Goal: Information Seeking & Learning: Learn about a topic

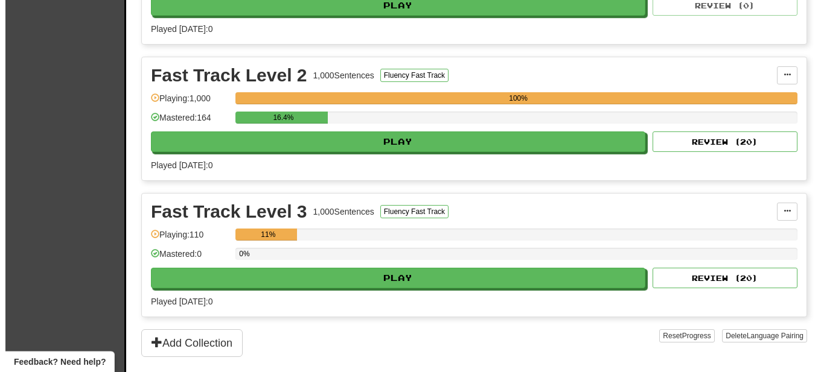
scroll to position [369, 0]
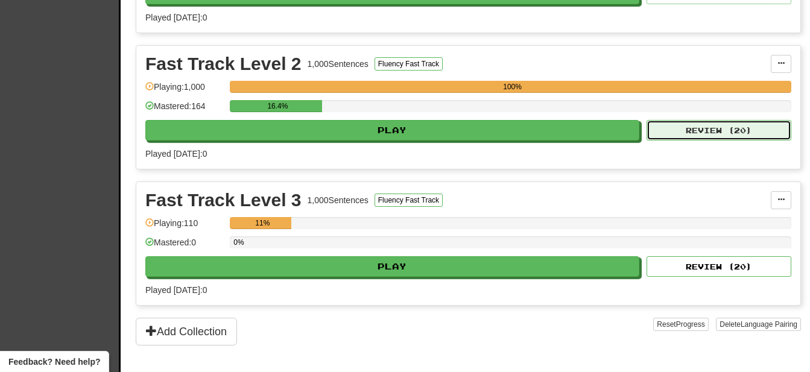
click at [715, 129] on button "Review ( 20 )" at bounding box center [719, 130] width 145 height 21
select select "**"
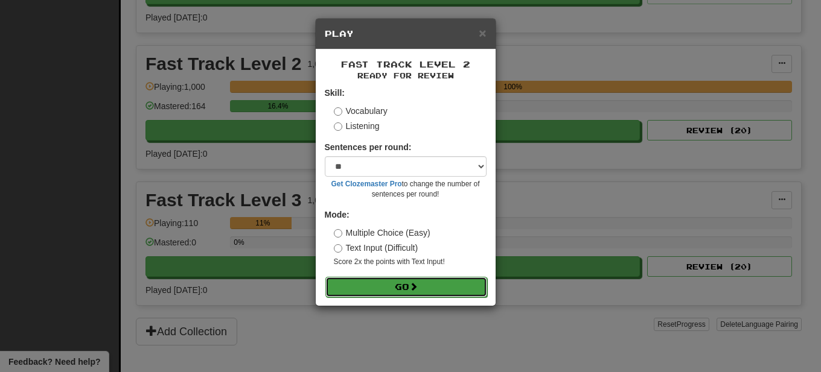
click at [384, 287] on button "Go" at bounding box center [406, 287] width 162 height 21
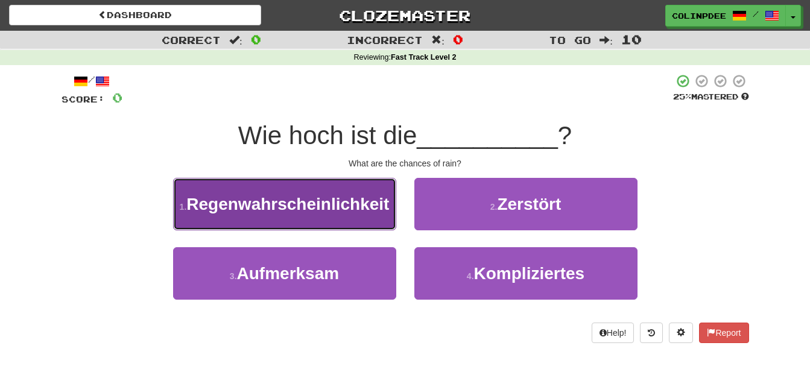
click at [283, 206] on span "Regenwahrscheinlichkeit" at bounding box center [287, 204] width 203 height 19
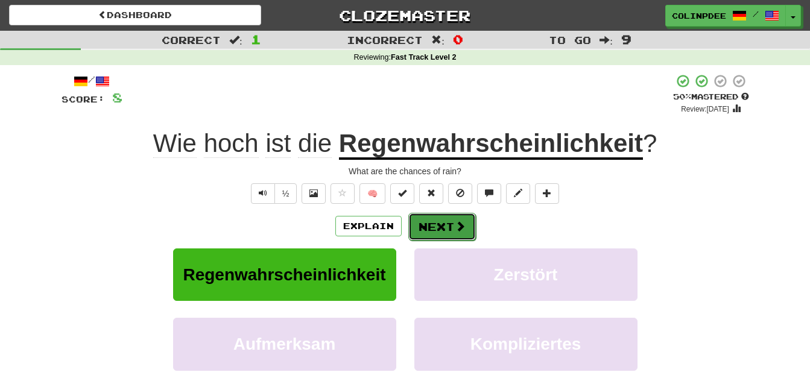
click at [439, 230] on button "Next" at bounding box center [443, 227] width 68 height 28
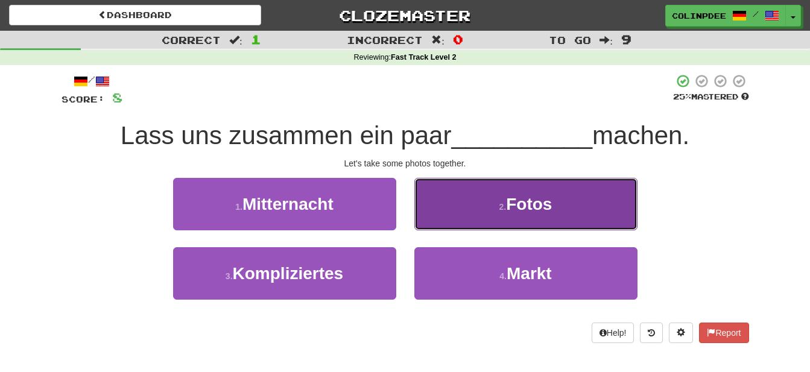
click at [529, 201] on span "Fotos" at bounding box center [529, 204] width 46 height 19
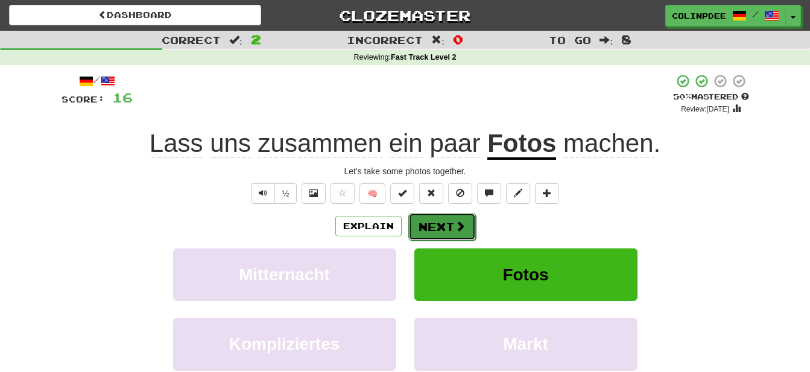
click at [455, 231] on span at bounding box center [460, 226] width 11 height 11
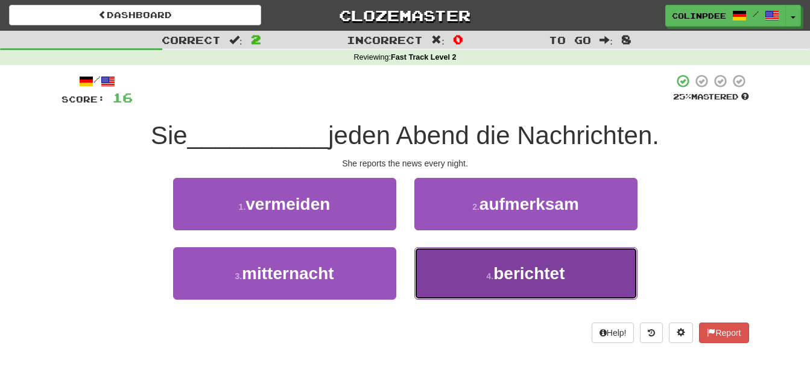
click at [529, 274] on span "berichtet" at bounding box center [529, 273] width 71 height 19
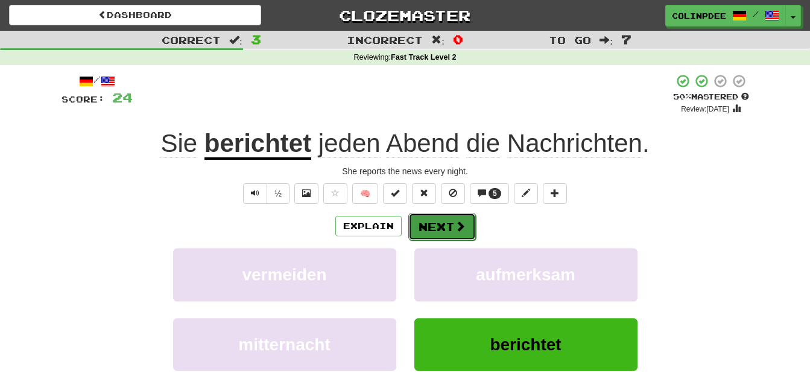
click at [442, 230] on button "Next" at bounding box center [443, 227] width 68 height 28
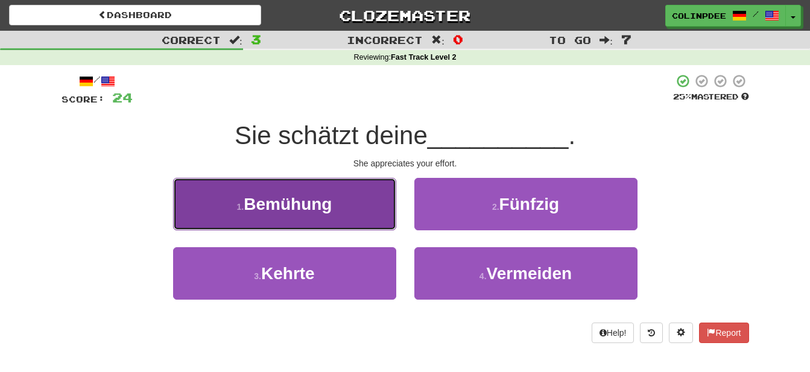
click at [294, 205] on span "Bemühung" at bounding box center [288, 204] width 88 height 19
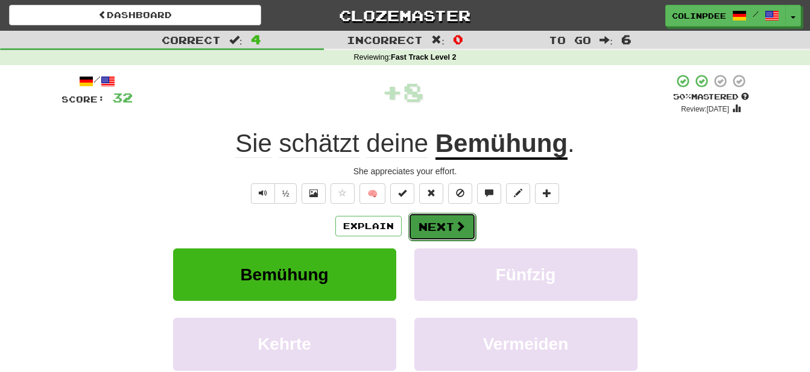
click at [433, 227] on button "Next" at bounding box center [443, 227] width 68 height 28
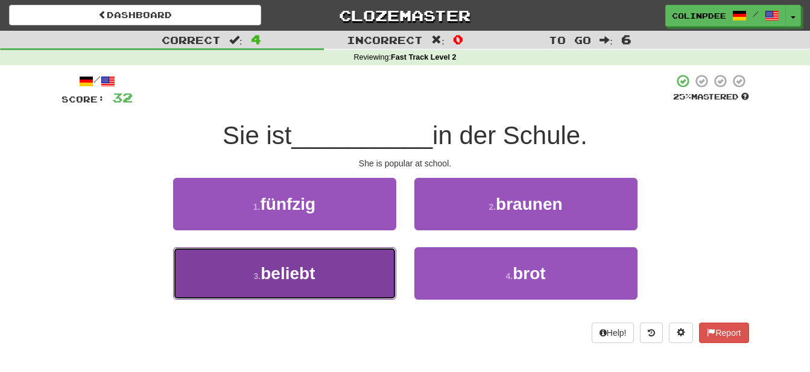
click at [298, 275] on span "beliebt" at bounding box center [288, 273] width 54 height 19
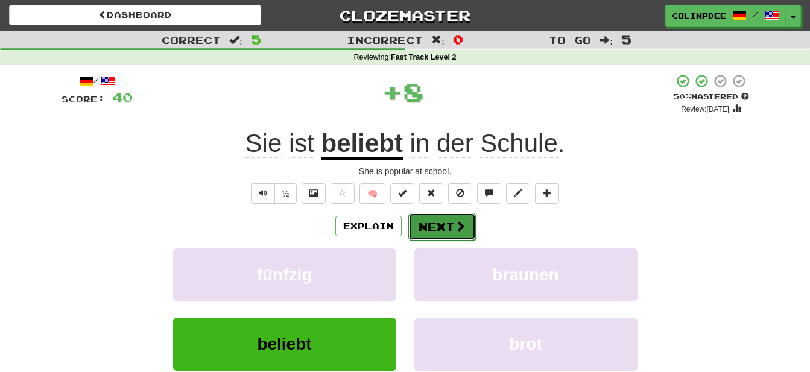
click at [444, 229] on button "Next" at bounding box center [443, 227] width 68 height 28
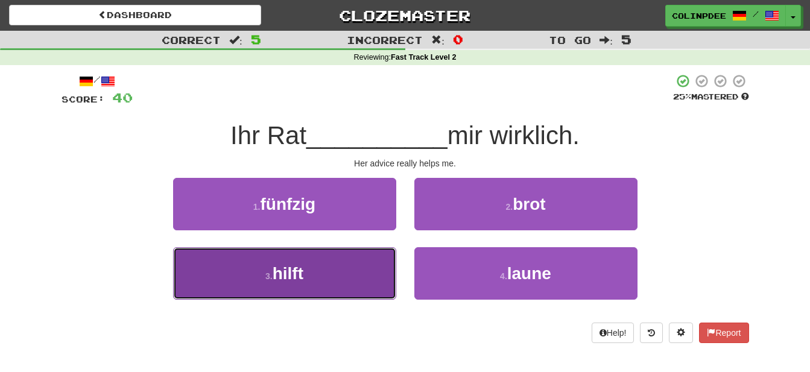
click at [291, 277] on span "hilft" at bounding box center [288, 273] width 31 height 19
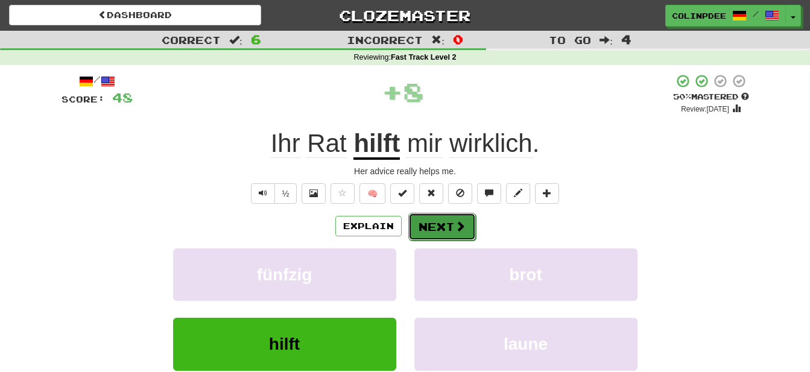
click at [443, 229] on button "Next" at bounding box center [443, 227] width 68 height 28
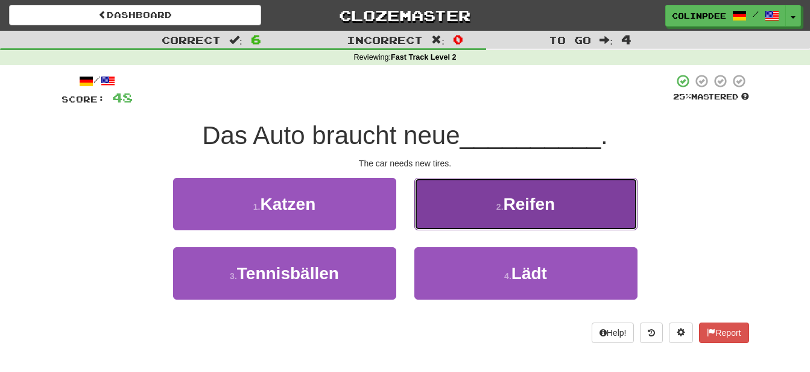
click at [525, 202] on span "Reifen" at bounding box center [530, 204] width 52 height 19
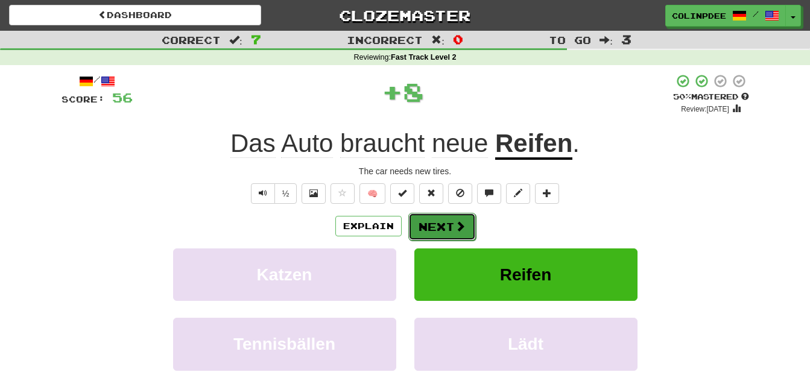
click at [445, 229] on button "Next" at bounding box center [443, 227] width 68 height 28
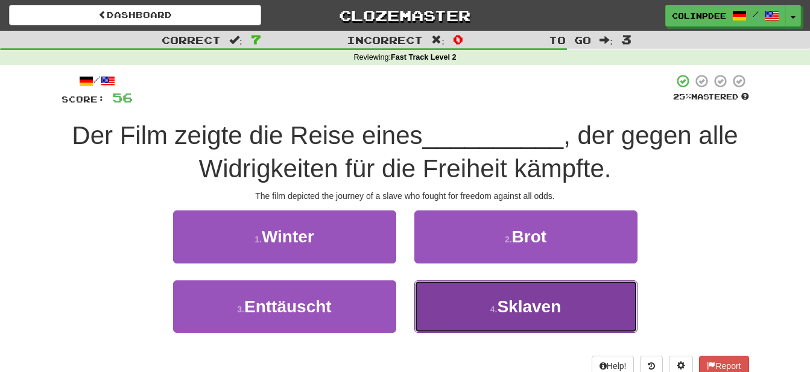
click at [534, 307] on span "Sklaven" at bounding box center [529, 307] width 64 height 19
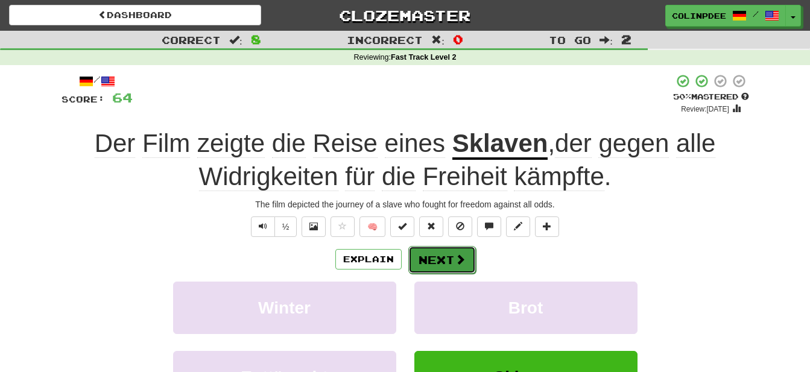
click at [449, 264] on button "Next" at bounding box center [443, 260] width 68 height 28
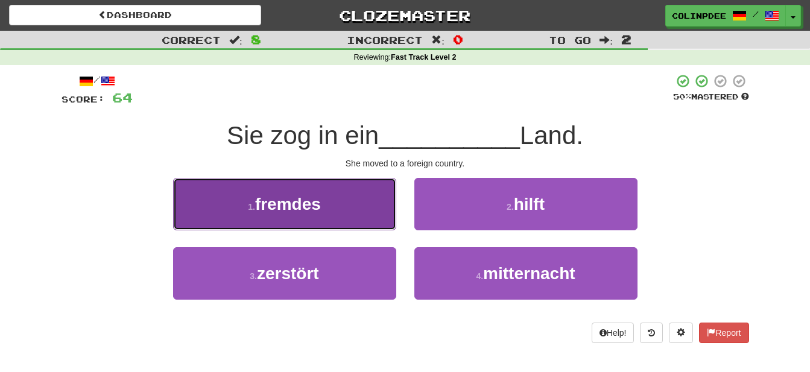
click at [287, 203] on span "fremdes" at bounding box center [288, 204] width 66 height 19
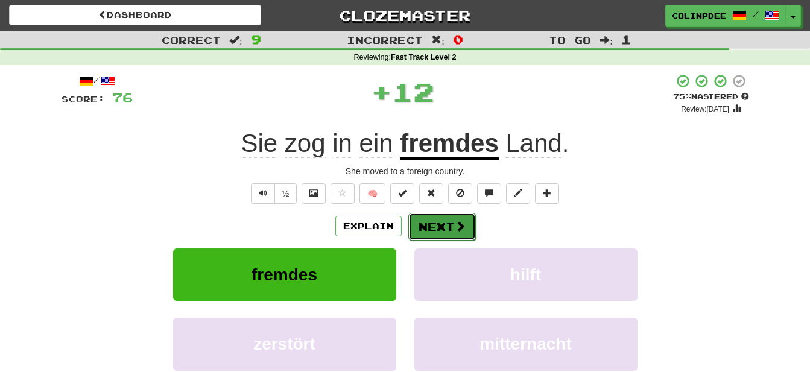
click at [448, 226] on button "Next" at bounding box center [443, 227] width 68 height 28
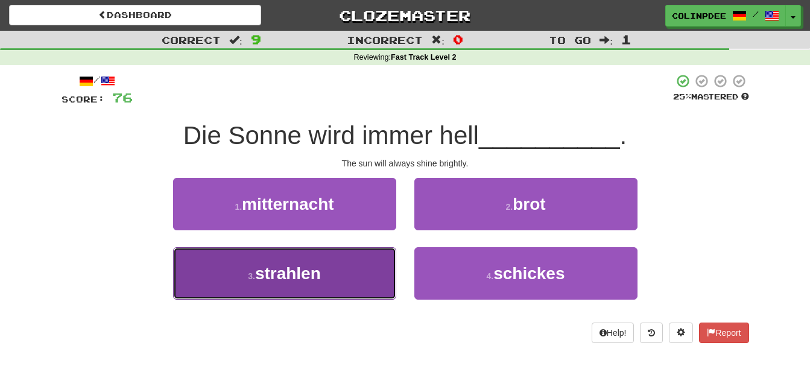
click at [278, 276] on span "strahlen" at bounding box center [288, 273] width 66 height 19
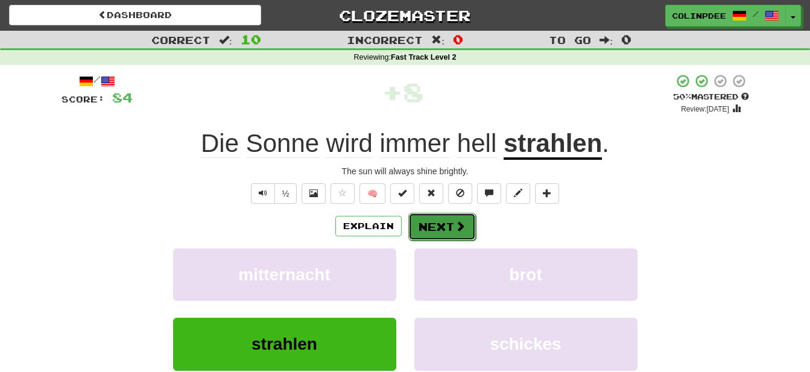
click at [442, 229] on button "Next" at bounding box center [443, 227] width 68 height 28
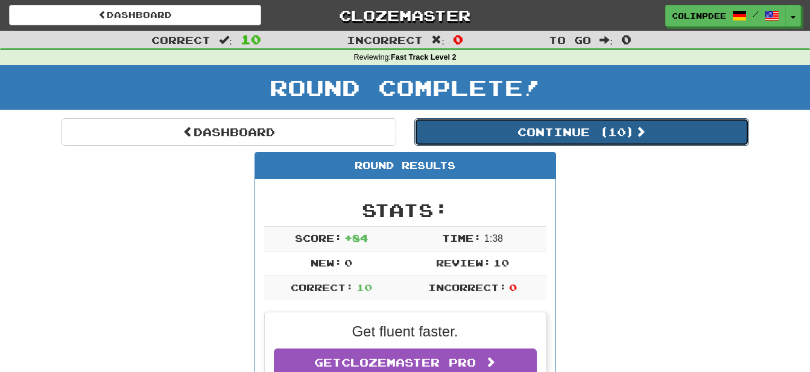
click at [552, 135] on button "Continue ( 10 )" at bounding box center [582, 132] width 335 height 28
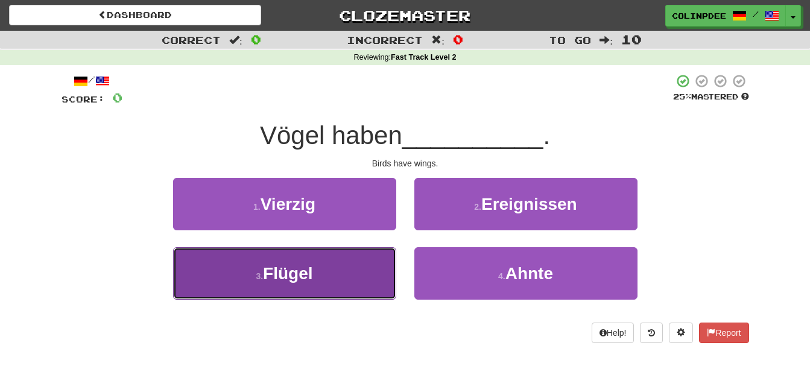
click at [291, 275] on span "Flügel" at bounding box center [287, 273] width 49 height 19
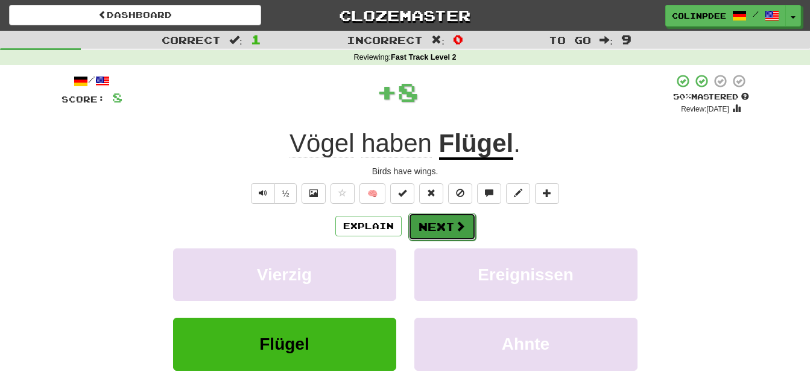
click at [441, 225] on button "Next" at bounding box center [443, 227] width 68 height 28
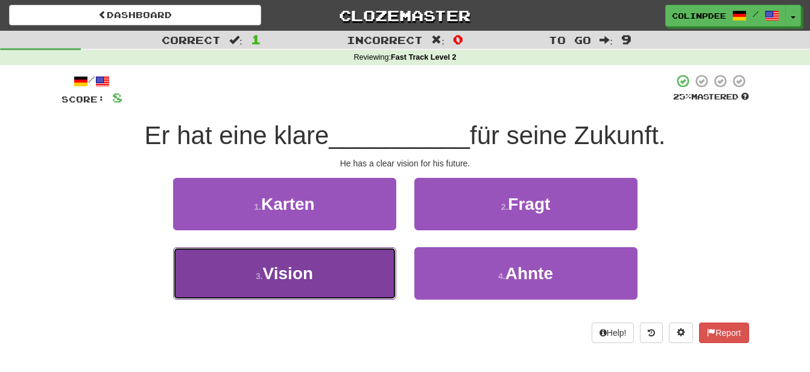
click at [299, 278] on span "Vision" at bounding box center [288, 273] width 51 height 19
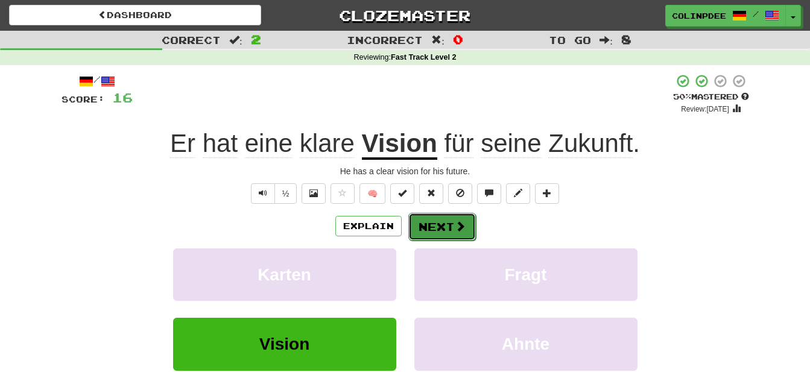
click at [446, 223] on button "Next" at bounding box center [443, 227] width 68 height 28
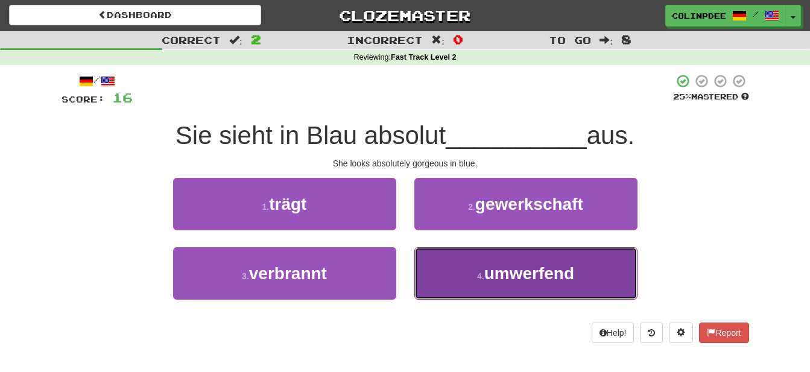
click at [539, 276] on span "umwerfend" at bounding box center [530, 273] width 90 height 19
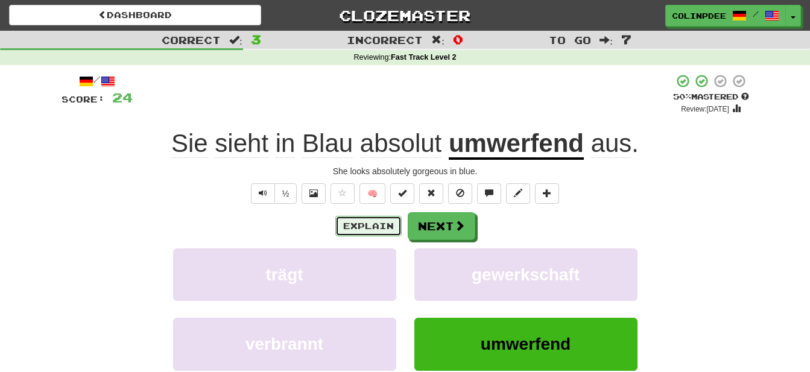
click at [371, 231] on button "Explain" at bounding box center [369, 226] width 66 height 21
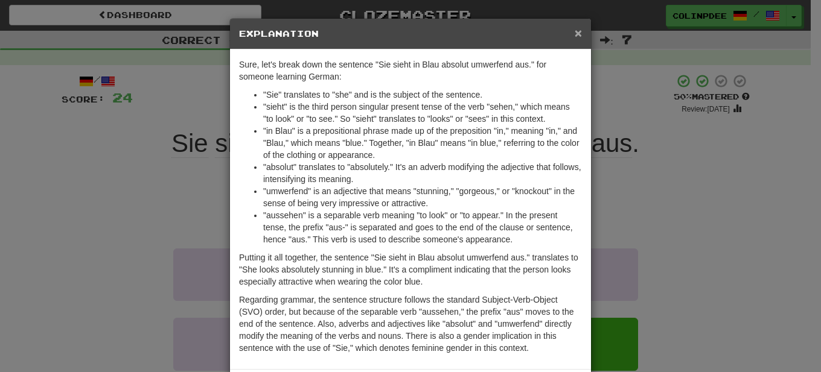
click at [575, 32] on span "×" at bounding box center [578, 33] width 7 height 14
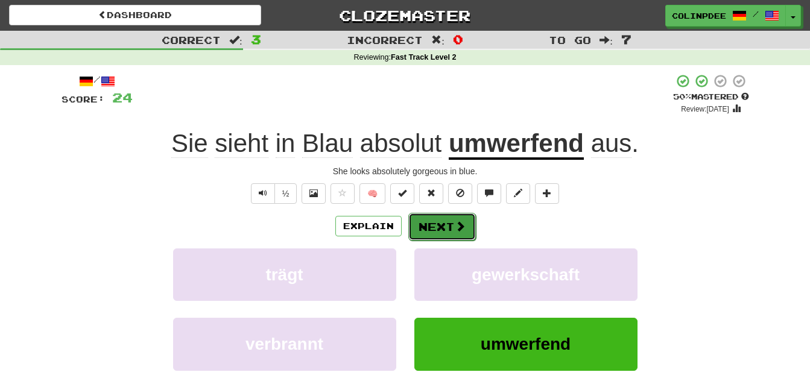
click at [444, 229] on button "Next" at bounding box center [443, 227] width 68 height 28
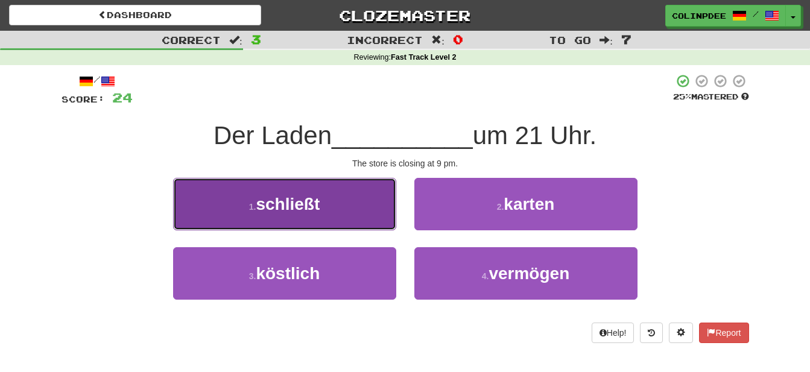
click at [298, 206] on span "schließt" at bounding box center [288, 204] width 64 height 19
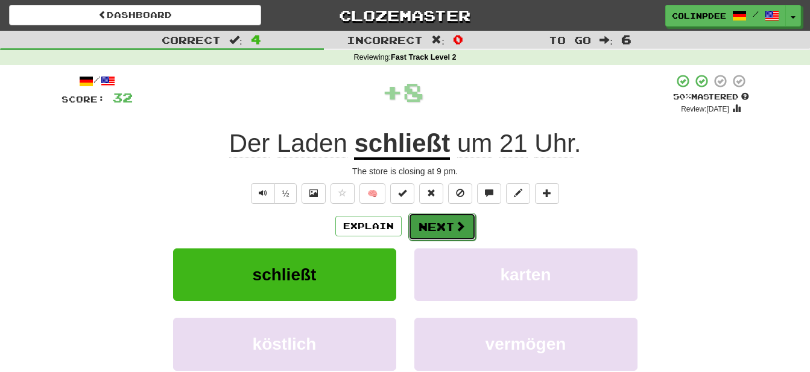
click at [451, 228] on button "Next" at bounding box center [443, 227] width 68 height 28
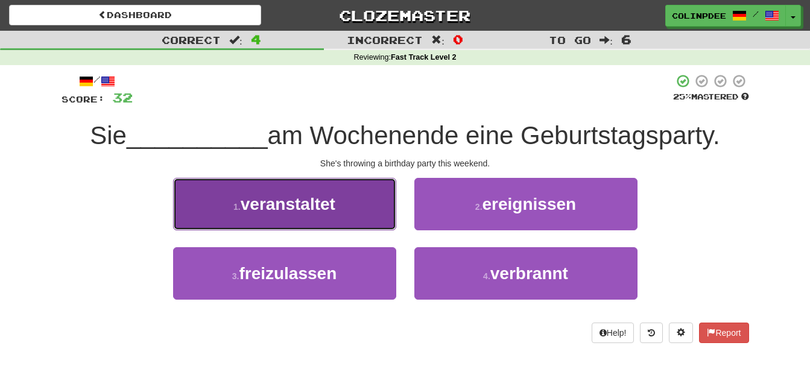
click at [293, 207] on span "veranstaltet" at bounding box center [288, 204] width 95 height 19
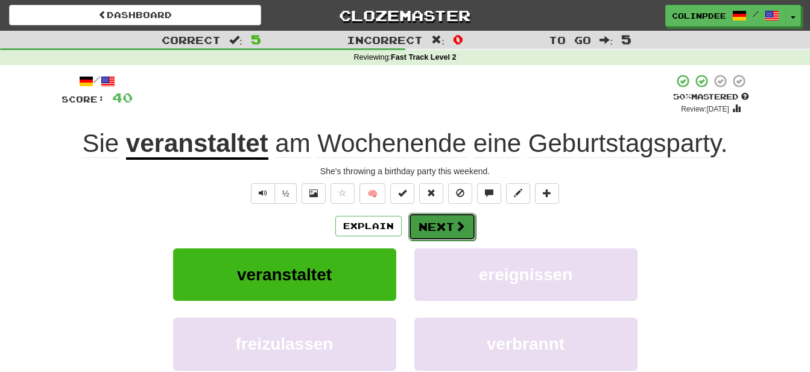
click at [447, 225] on button "Next" at bounding box center [443, 227] width 68 height 28
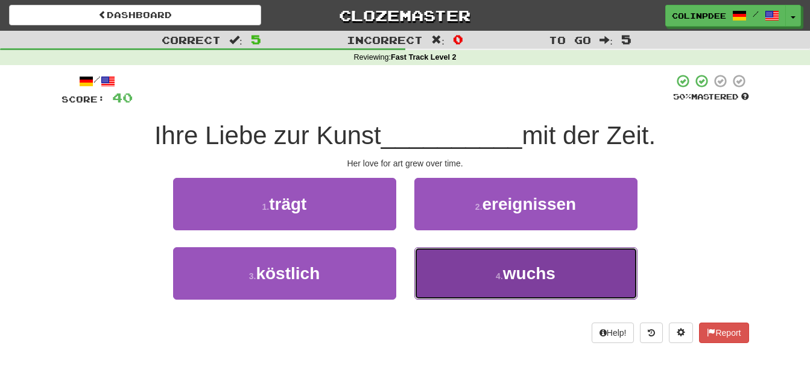
click at [523, 276] on span "wuchs" at bounding box center [529, 273] width 53 height 19
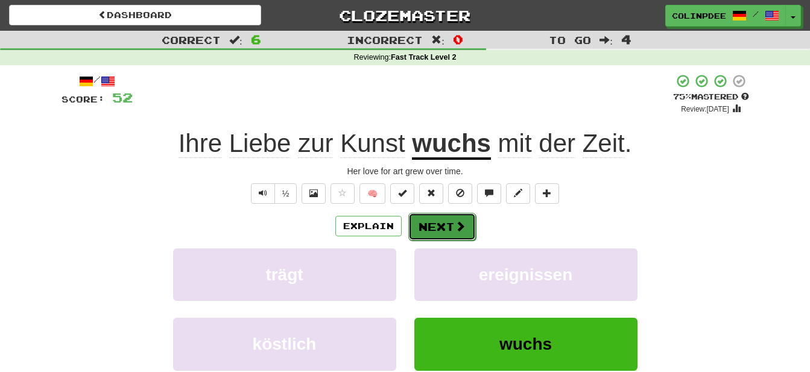
click at [452, 223] on button "Next" at bounding box center [443, 227] width 68 height 28
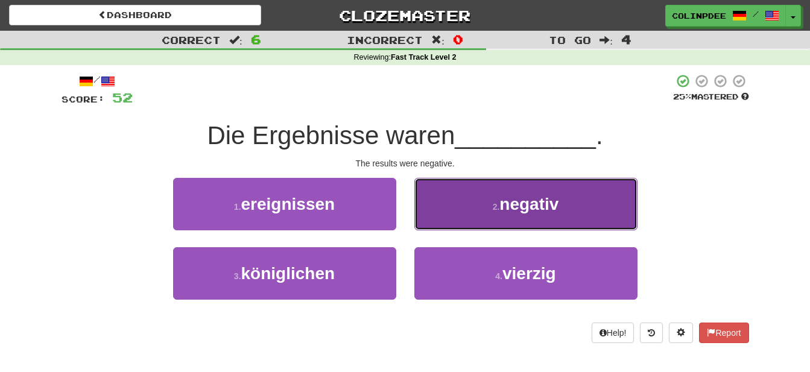
click at [527, 206] on span "negativ" at bounding box center [529, 204] width 59 height 19
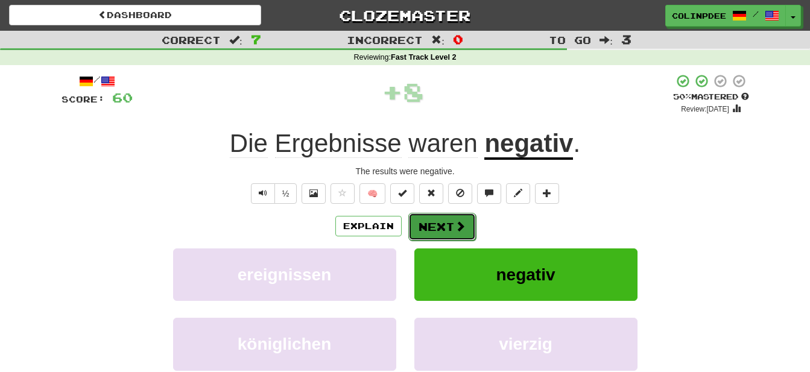
click at [451, 228] on button "Next" at bounding box center [443, 227] width 68 height 28
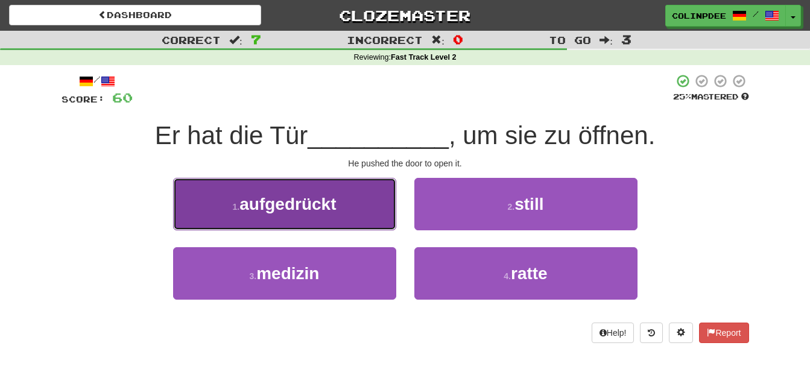
click at [301, 203] on span "aufgedrückt" at bounding box center [288, 204] width 97 height 19
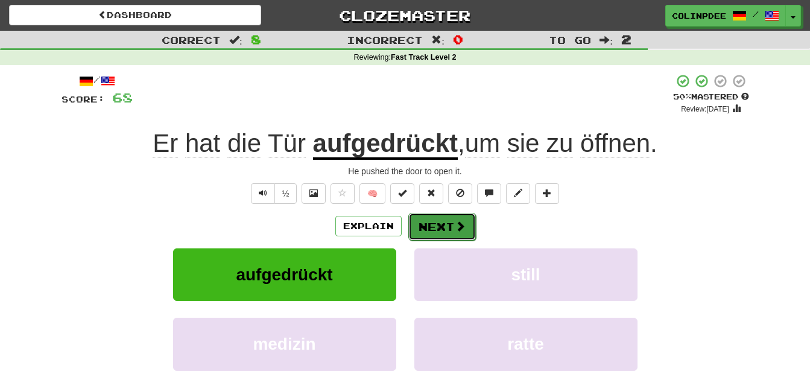
click at [448, 228] on button "Next" at bounding box center [443, 227] width 68 height 28
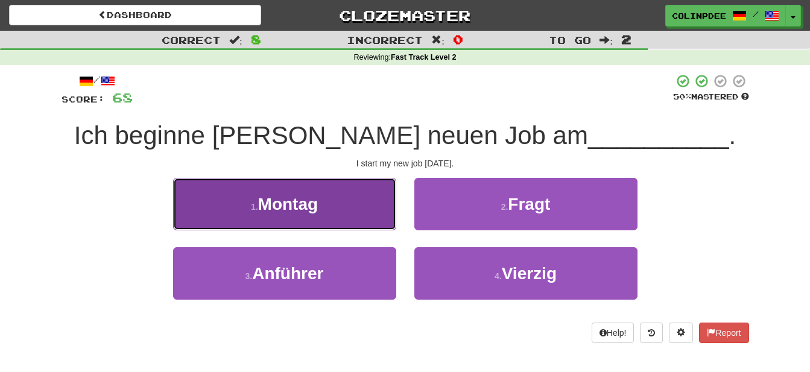
click at [301, 206] on span "Montag" at bounding box center [288, 204] width 60 height 19
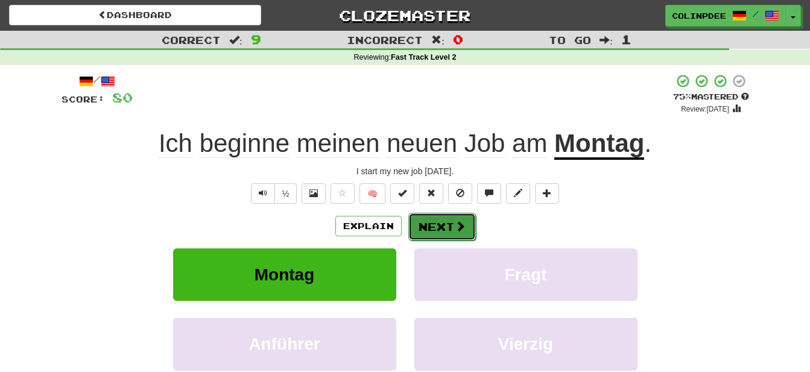
click at [449, 235] on button "Next" at bounding box center [443, 227] width 68 height 28
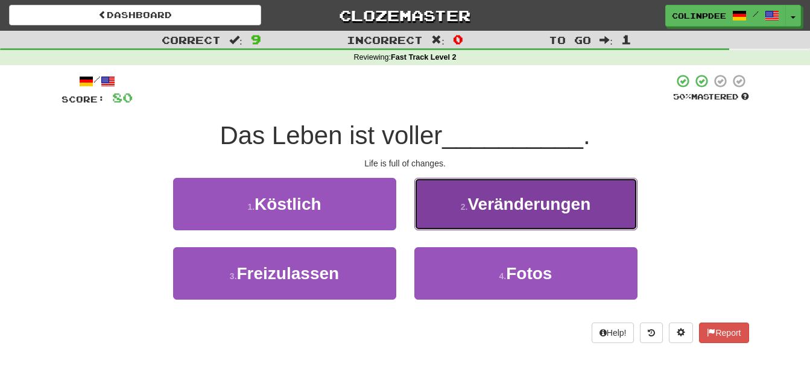
click at [530, 204] on span "Veränderungen" at bounding box center [529, 204] width 123 height 19
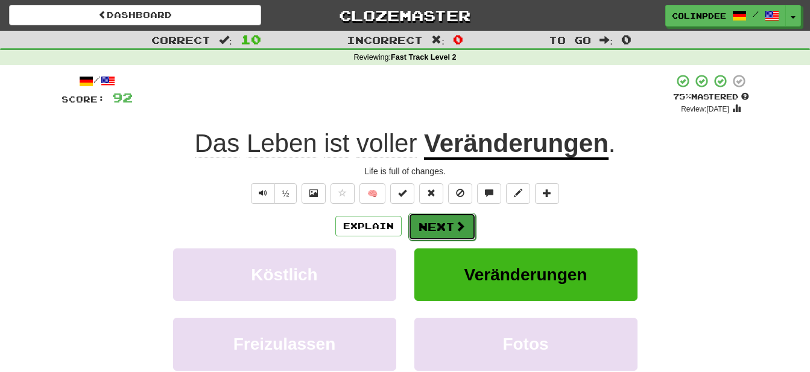
click at [443, 227] on button "Next" at bounding box center [443, 227] width 68 height 28
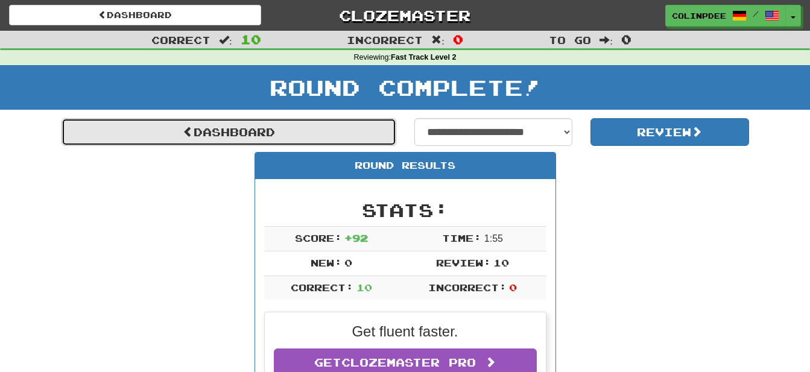
click at [271, 139] on link "Dashboard" at bounding box center [229, 132] width 335 height 28
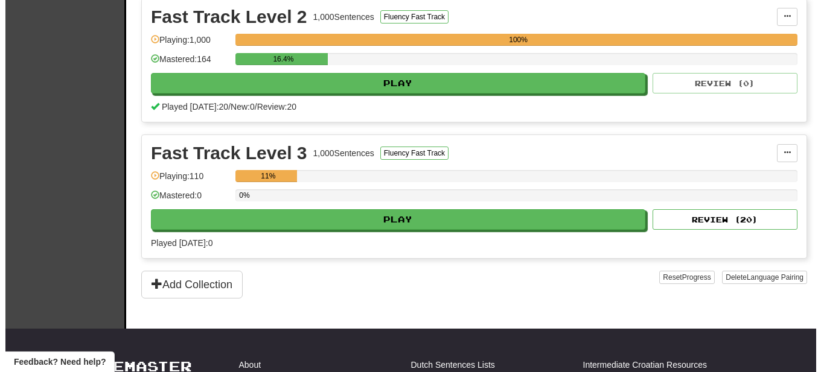
scroll to position [431, 0]
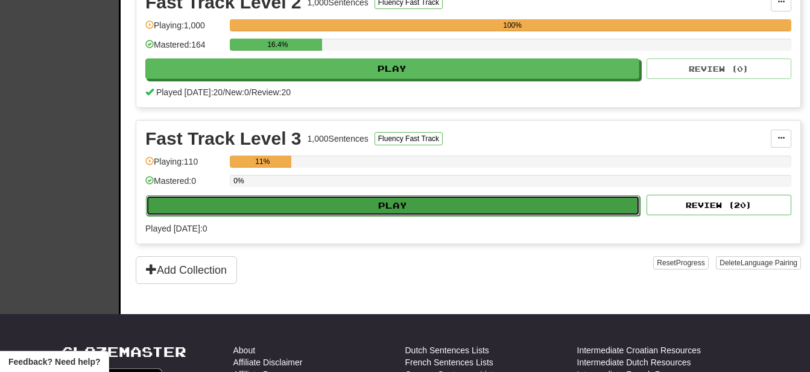
click at [400, 206] on button "Play" at bounding box center [393, 206] width 494 height 21
select select "**"
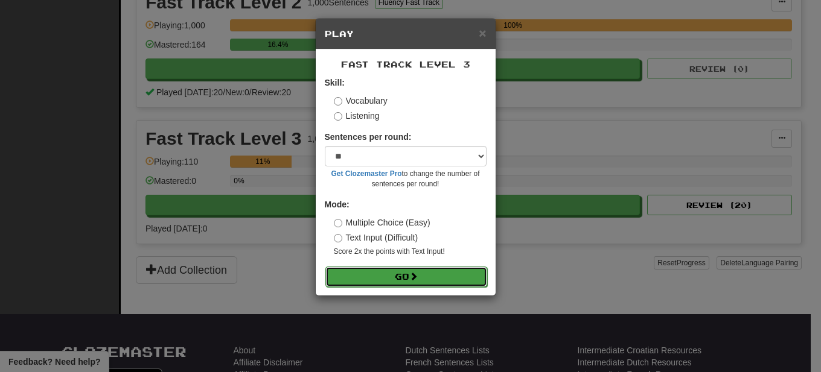
click at [405, 278] on button "Go" at bounding box center [406, 277] width 162 height 21
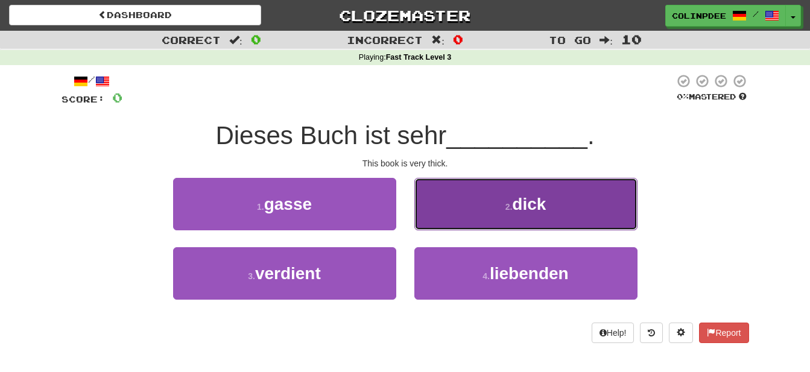
click at [533, 203] on span "dick" at bounding box center [529, 204] width 34 height 19
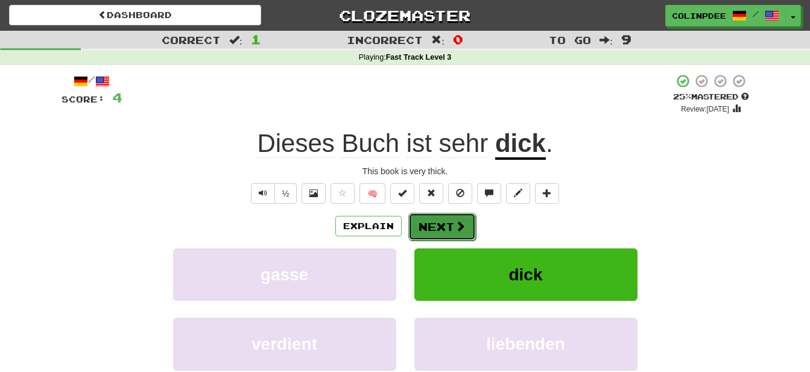
click at [462, 236] on button "Next" at bounding box center [443, 227] width 68 height 28
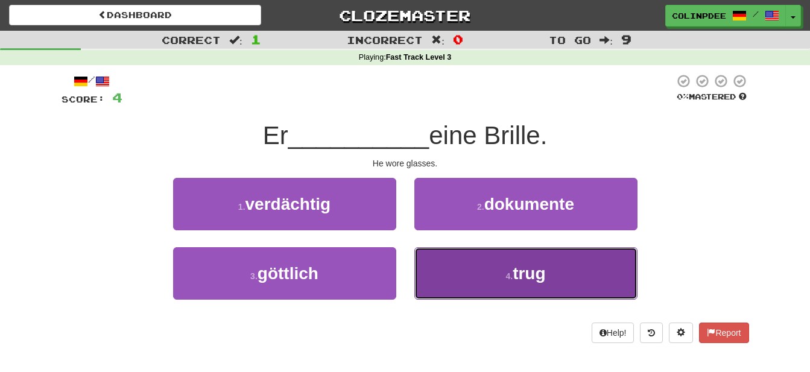
click at [527, 275] on span "trug" at bounding box center [529, 273] width 33 height 19
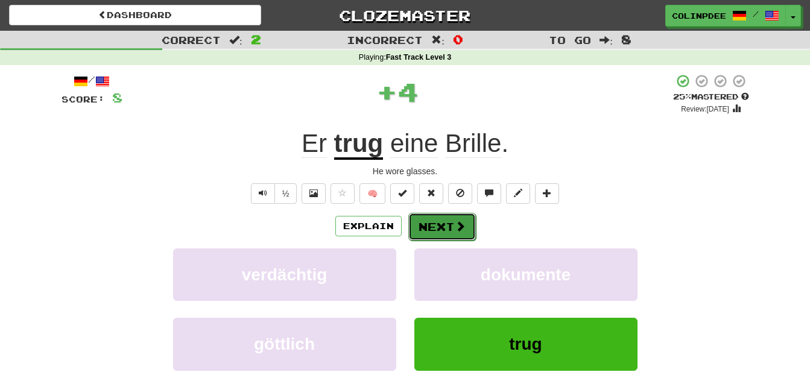
click at [448, 235] on button "Next" at bounding box center [443, 227] width 68 height 28
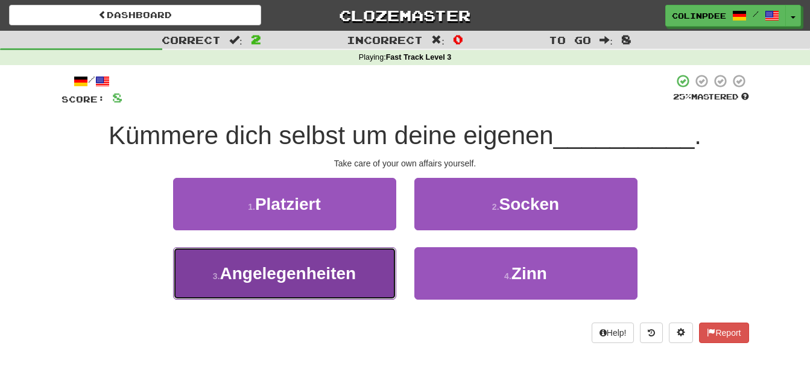
click at [297, 272] on span "Angelegenheiten" at bounding box center [288, 273] width 136 height 19
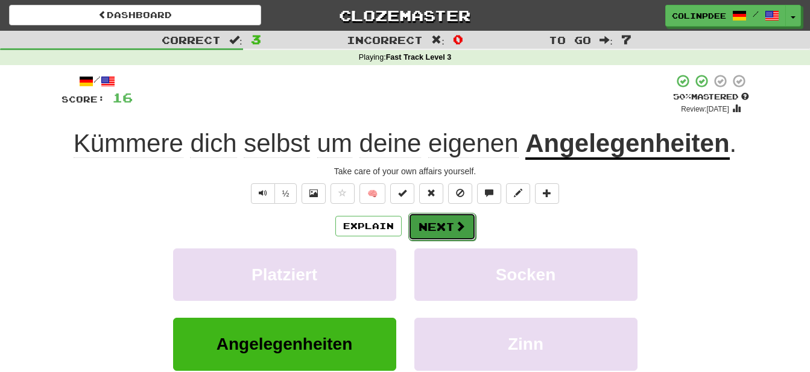
click at [445, 227] on button "Next" at bounding box center [443, 227] width 68 height 28
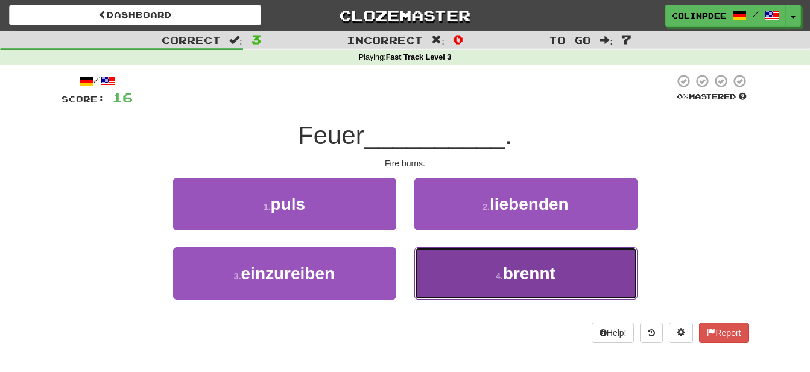
click at [542, 273] on span "brennt" at bounding box center [529, 273] width 53 height 19
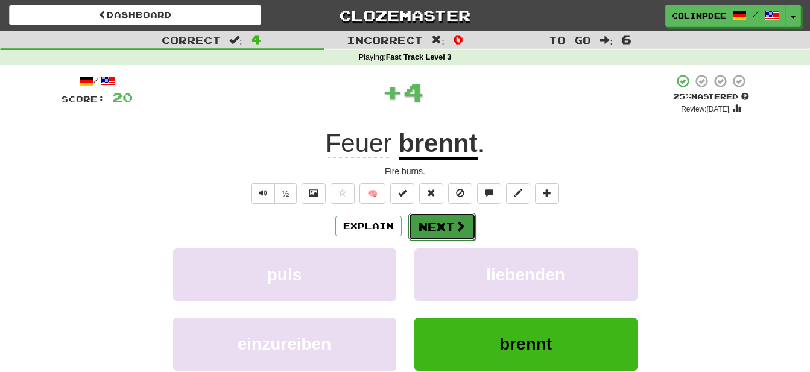
click at [444, 223] on button "Next" at bounding box center [443, 227] width 68 height 28
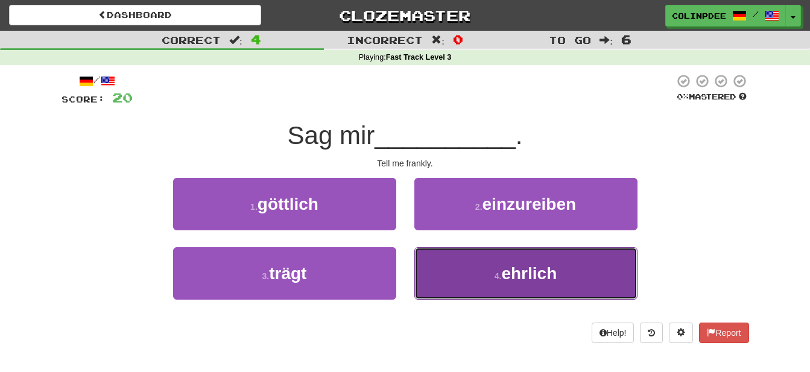
click at [529, 277] on span "ehrlich" at bounding box center [530, 273] width 56 height 19
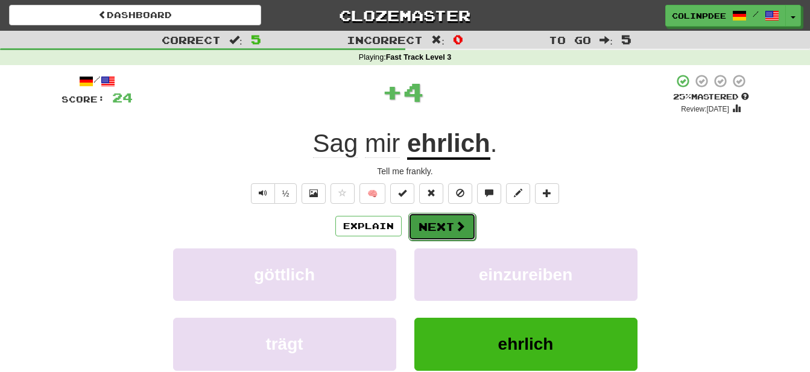
click at [442, 226] on button "Next" at bounding box center [443, 227] width 68 height 28
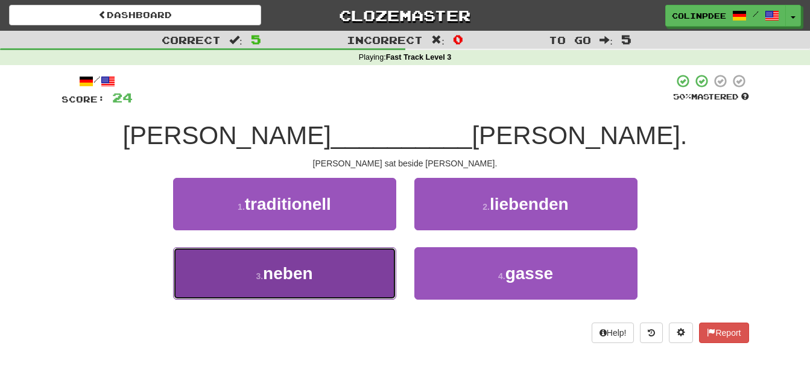
click at [296, 276] on span "neben" at bounding box center [287, 273] width 49 height 19
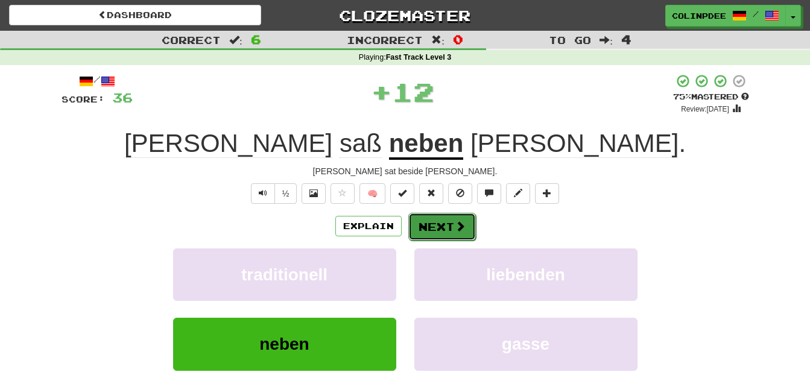
click at [439, 224] on button "Next" at bounding box center [443, 227] width 68 height 28
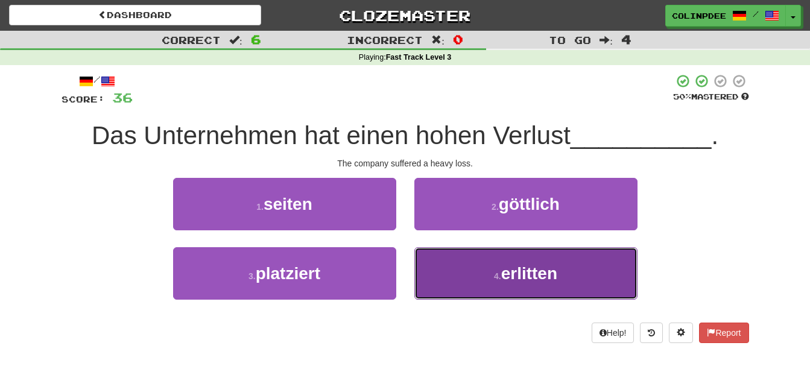
click at [546, 275] on span "erlitten" at bounding box center [530, 273] width 56 height 19
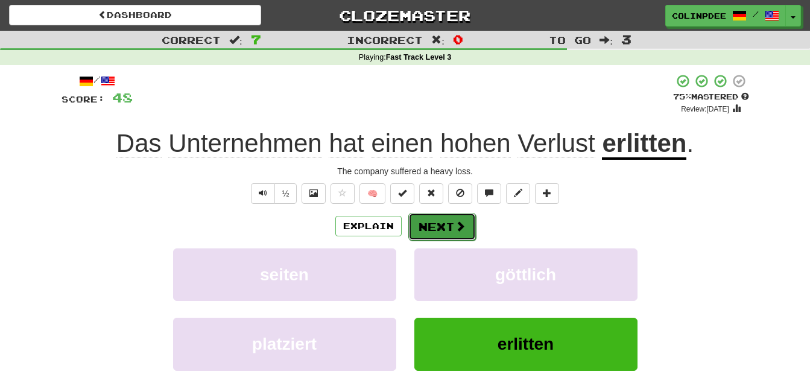
click at [441, 225] on button "Next" at bounding box center [443, 227] width 68 height 28
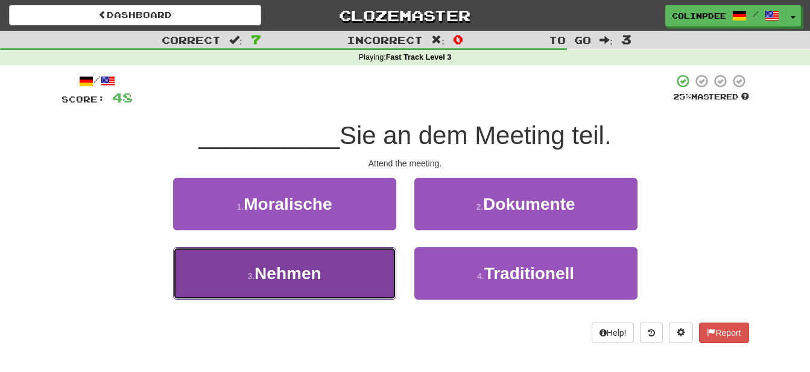
click at [292, 272] on span "Nehmen" at bounding box center [288, 273] width 66 height 19
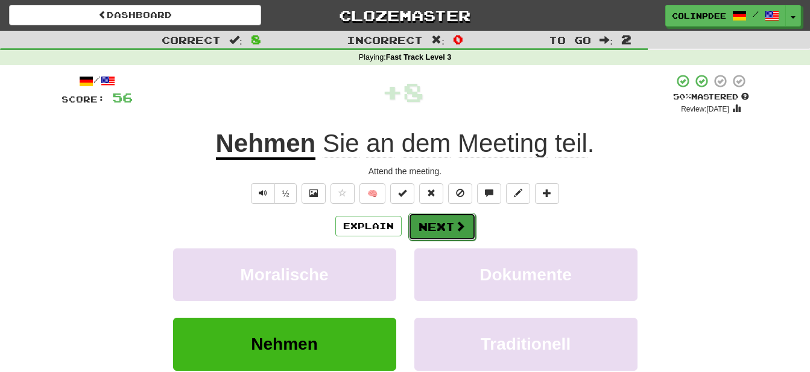
click at [445, 220] on button "Next" at bounding box center [443, 227] width 68 height 28
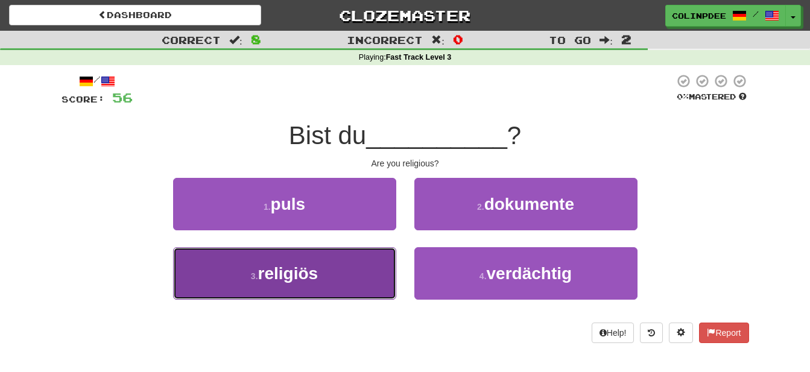
click at [295, 275] on span "religiös" at bounding box center [288, 273] width 60 height 19
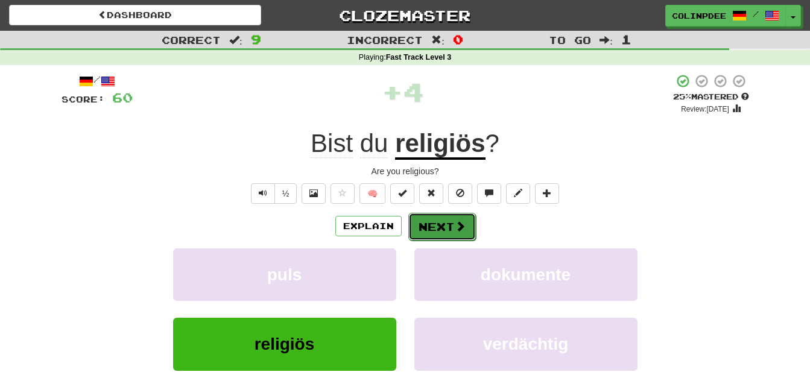
click at [448, 227] on button "Next" at bounding box center [443, 227] width 68 height 28
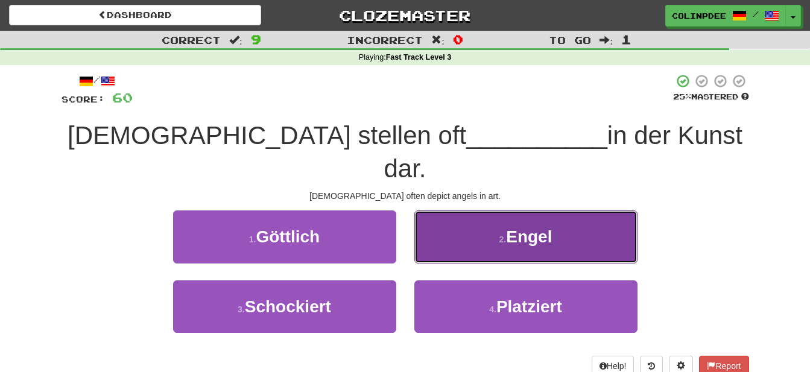
click at [537, 228] on span "Engel" at bounding box center [529, 237] width 46 height 19
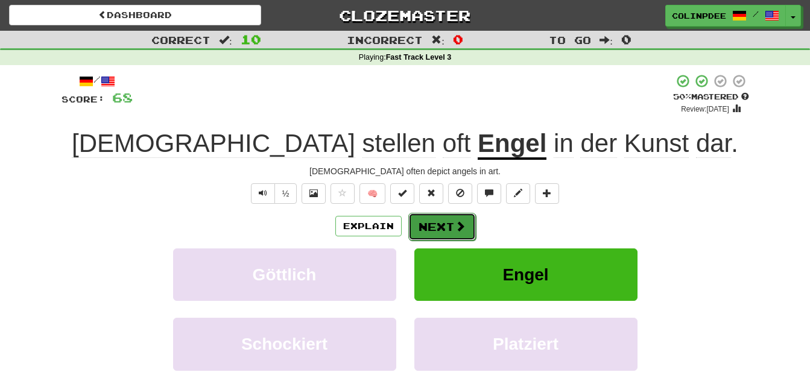
click at [445, 229] on button "Next" at bounding box center [443, 227] width 68 height 28
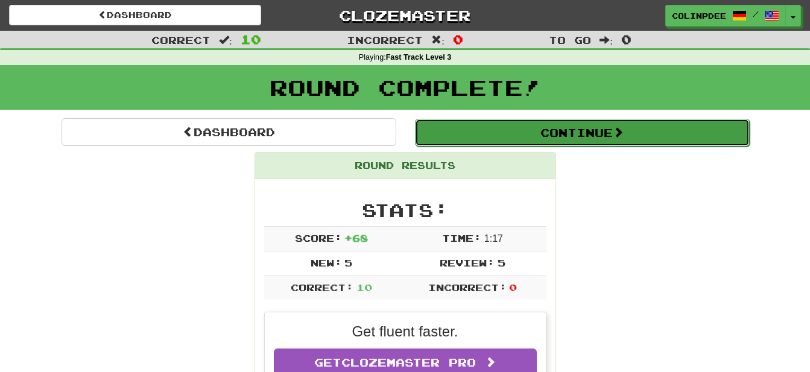
click at [556, 129] on button "Continue" at bounding box center [582, 133] width 335 height 28
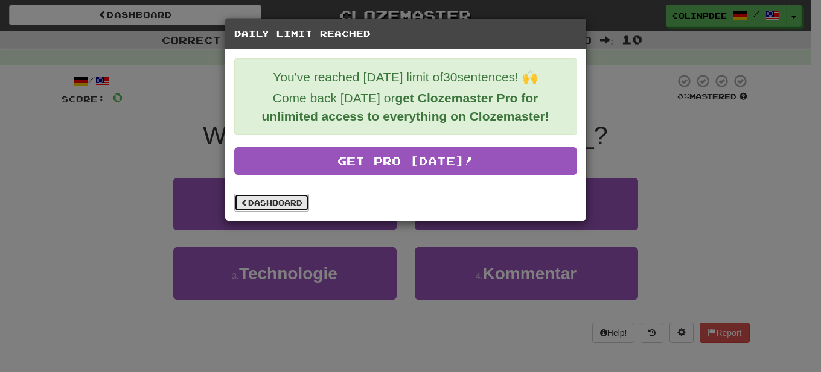
drag, startPoint x: 286, startPoint y: 198, endPoint x: 287, endPoint y: 205, distance: 7.3
click at [284, 202] on link "Dashboard" at bounding box center [271, 203] width 75 height 18
